Goal: Task Accomplishment & Management: Use online tool/utility

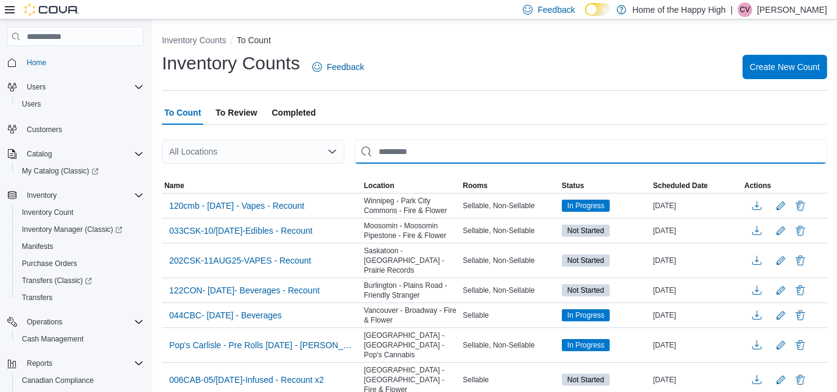
click at [395, 158] on input "This is a search bar. After typing your query, hit enter to filter the results …" at bounding box center [590, 151] width 473 height 24
type input "*********"
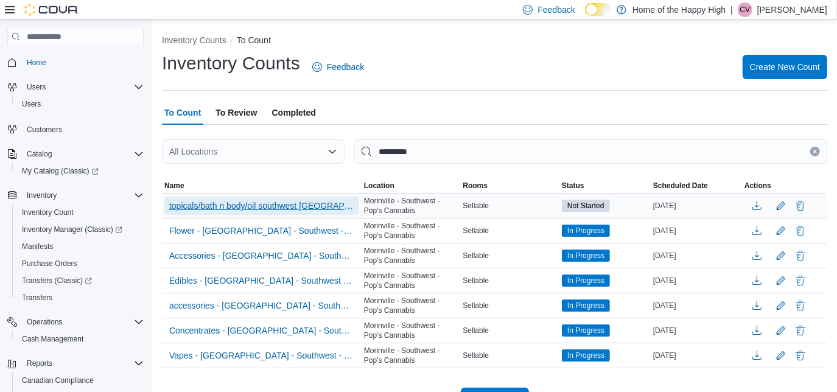
click at [323, 210] on span "topicals/bath n body/oil southwest [GEOGRAPHIC_DATA][PERSON_NAME][GEOGRAPHIC_DA…" at bounding box center [261, 206] width 185 height 12
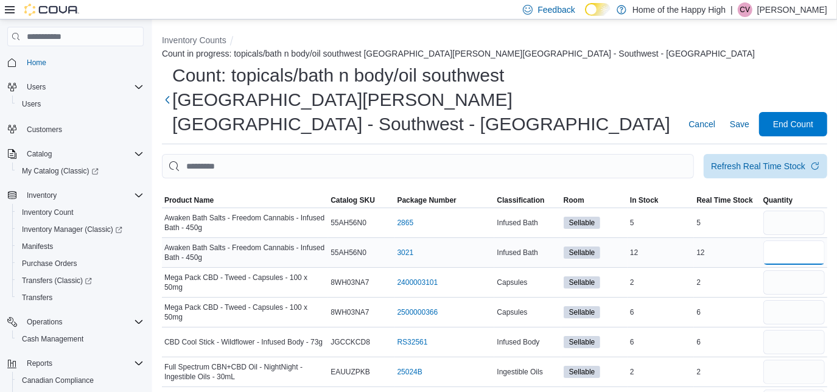
click at [797, 240] on input "number" at bounding box center [793, 252] width 61 height 24
type input "**"
click at [793, 211] on input "number" at bounding box center [793, 223] width 61 height 24
type input "*"
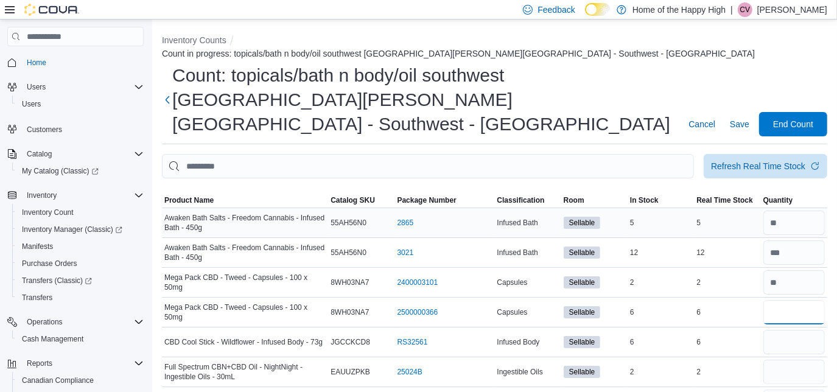
type input "*"
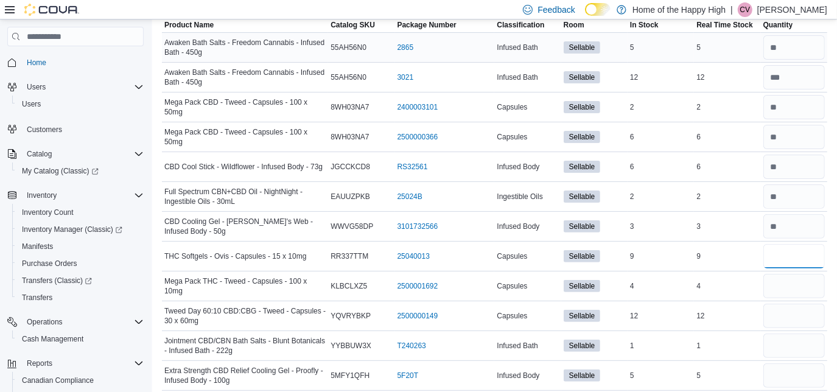
scroll to position [180, 0]
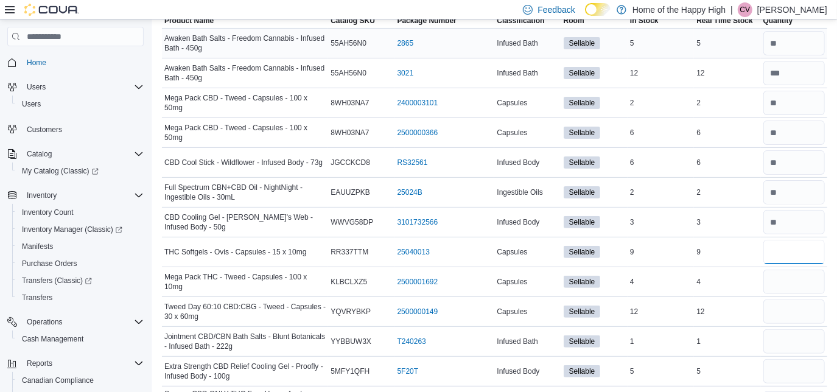
type input "*"
type input "**"
type input "*"
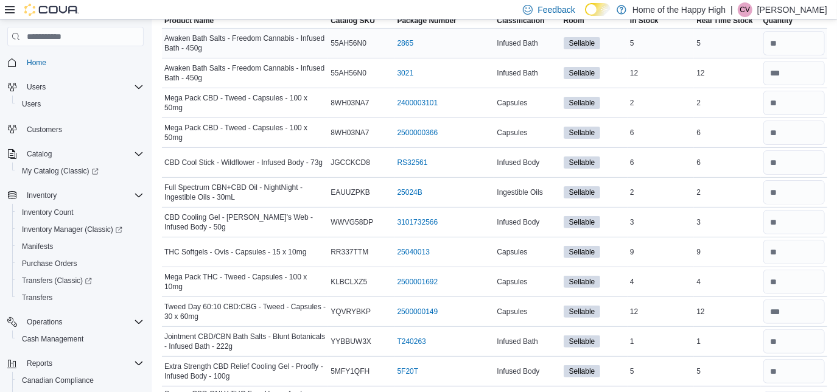
scroll to position [0, 0]
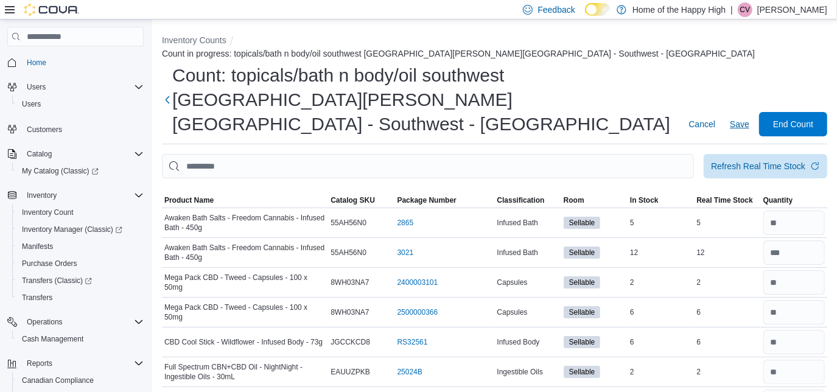
type input "*"
click at [749, 118] on span "Save" at bounding box center [739, 124] width 19 height 12
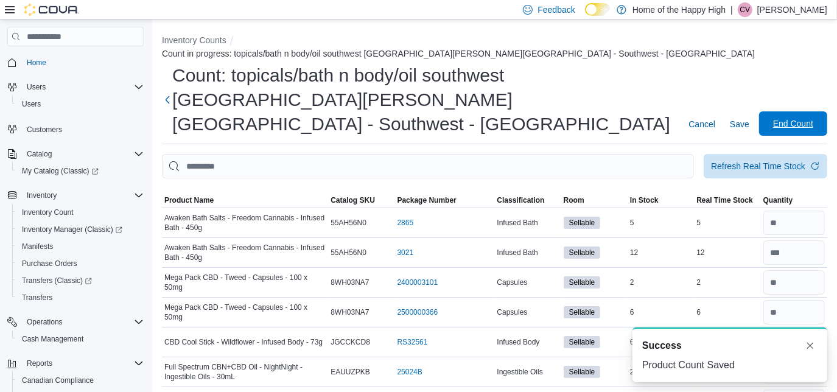
click at [791, 117] on span "End Count" at bounding box center [793, 123] width 40 height 12
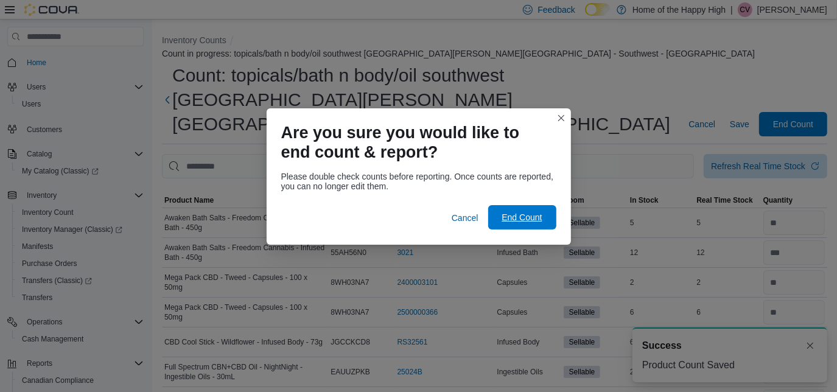
click at [539, 214] on span "End Count" at bounding box center [521, 217] width 40 height 12
